Goal: Find specific page/section: Find specific page/section

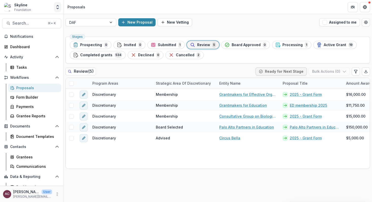
click at [57, 9] on icon "Open entity switcher" at bounding box center [57, 7] width 5 height 5
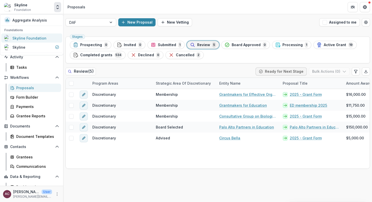
click at [30, 40] on div "Skyline Foundation" at bounding box center [29, 37] width 34 height 5
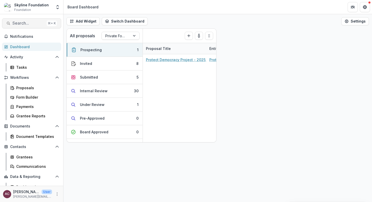
click at [33, 23] on span "Search..." at bounding box center [28, 23] width 32 height 5
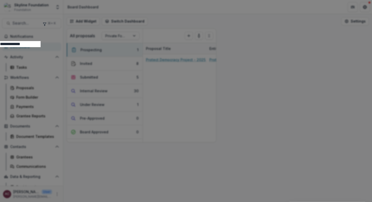
type input "**********"
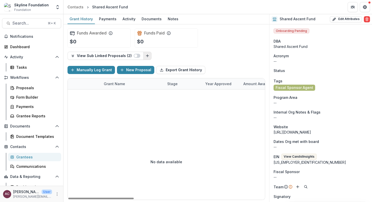
click at [147, 56] on line "Link Grants" at bounding box center [147, 55] width 0 height 3
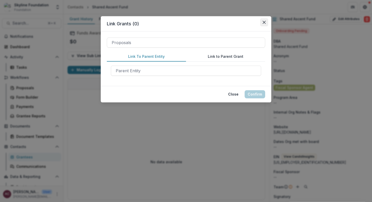
click at [264, 22] on icon "Close" at bounding box center [263, 22] width 3 height 3
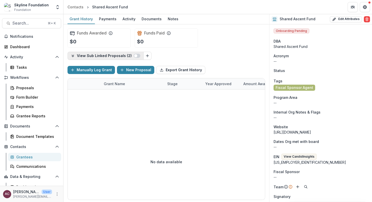
click at [102, 58] on p "View Sub Linked Proposals ( 2 )" at bounding box center [105, 56] width 57 height 4
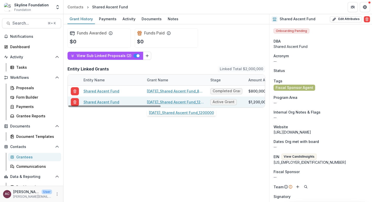
click at [160, 102] on link "[DATE]_Shared Ascent Fund_1200000" at bounding box center [175, 101] width 57 height 5
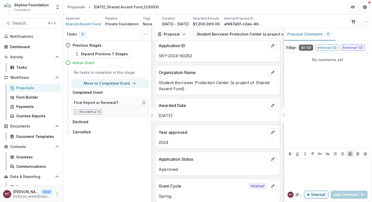
scroll to position [65, 0]
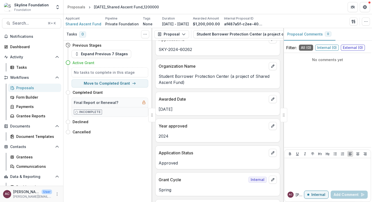
click at [37, 7] on div "Skyline Foundation" at bounding box center [31, 4] width 34 height 5
click at [56, 6] on icon "Open entity switcher" at bounding box center [57, 7] width 5 height 5
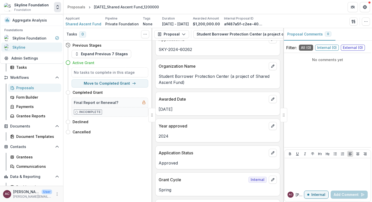
click at [36, 50] on link "Skyline" at bounding box center [31, 47] width 61 height 9
